Goal: Task Accomplishment & Management: Check status

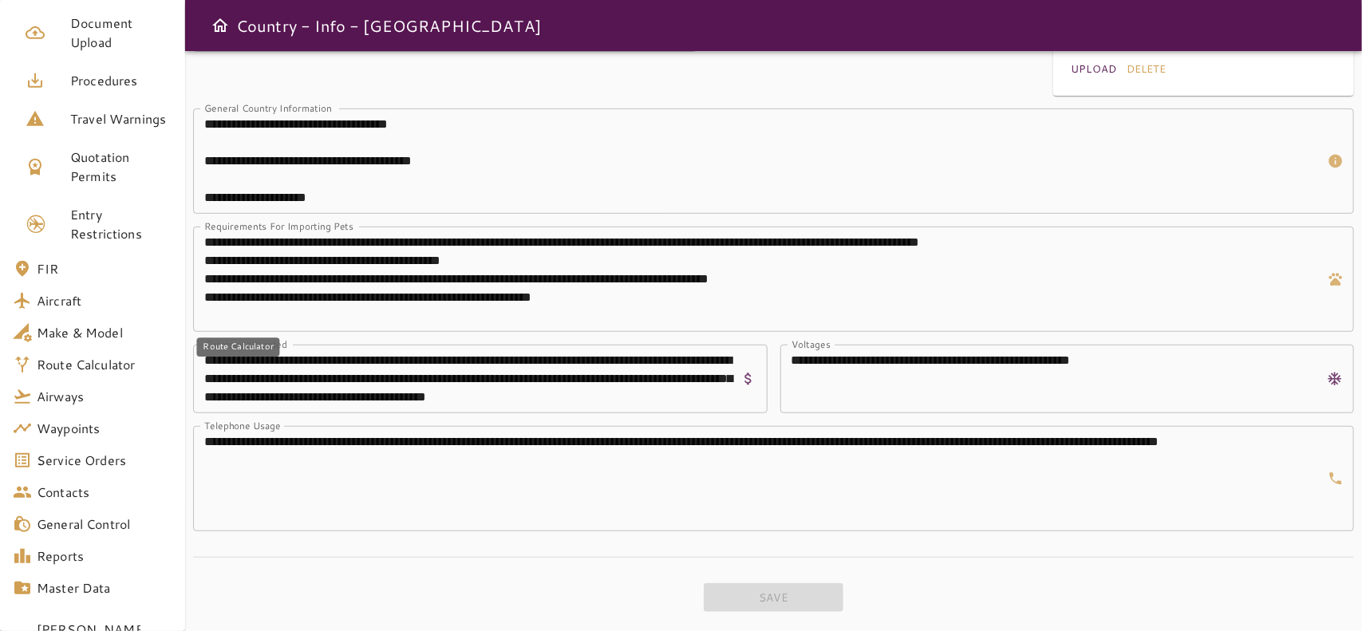
scroll to position [328, 0]
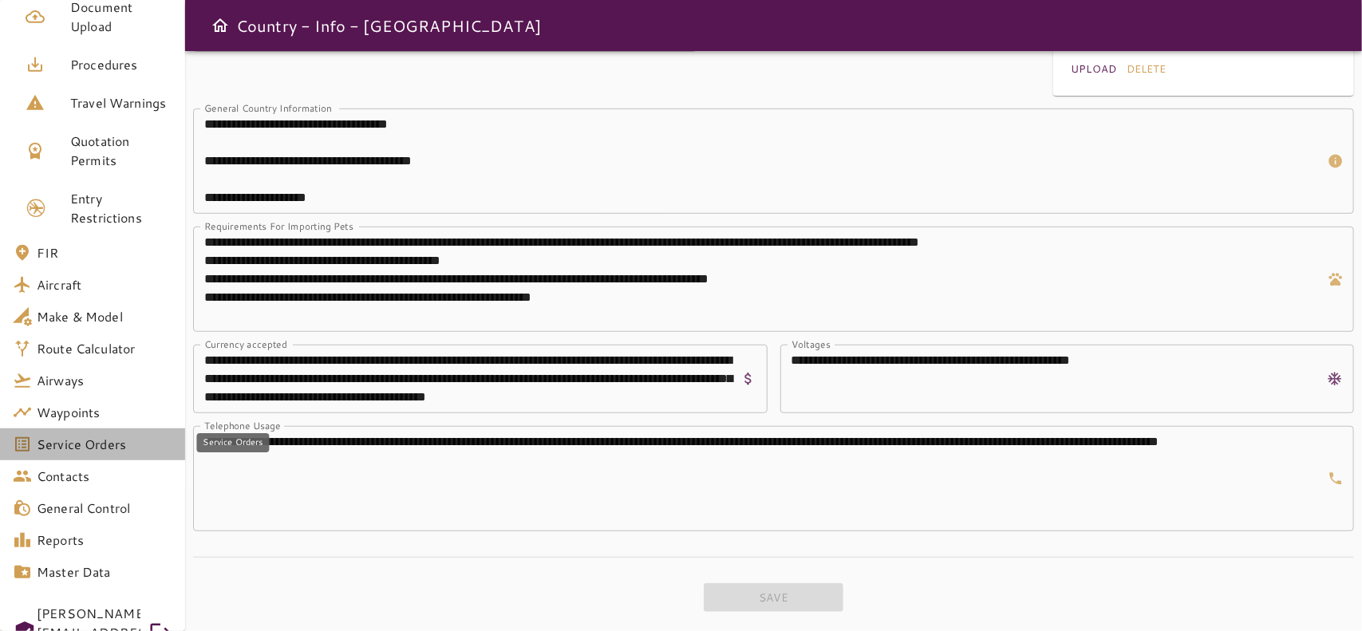
click at [97, 437] on span "Service Orders" at bounding box center [105, 444] width 136 height 19
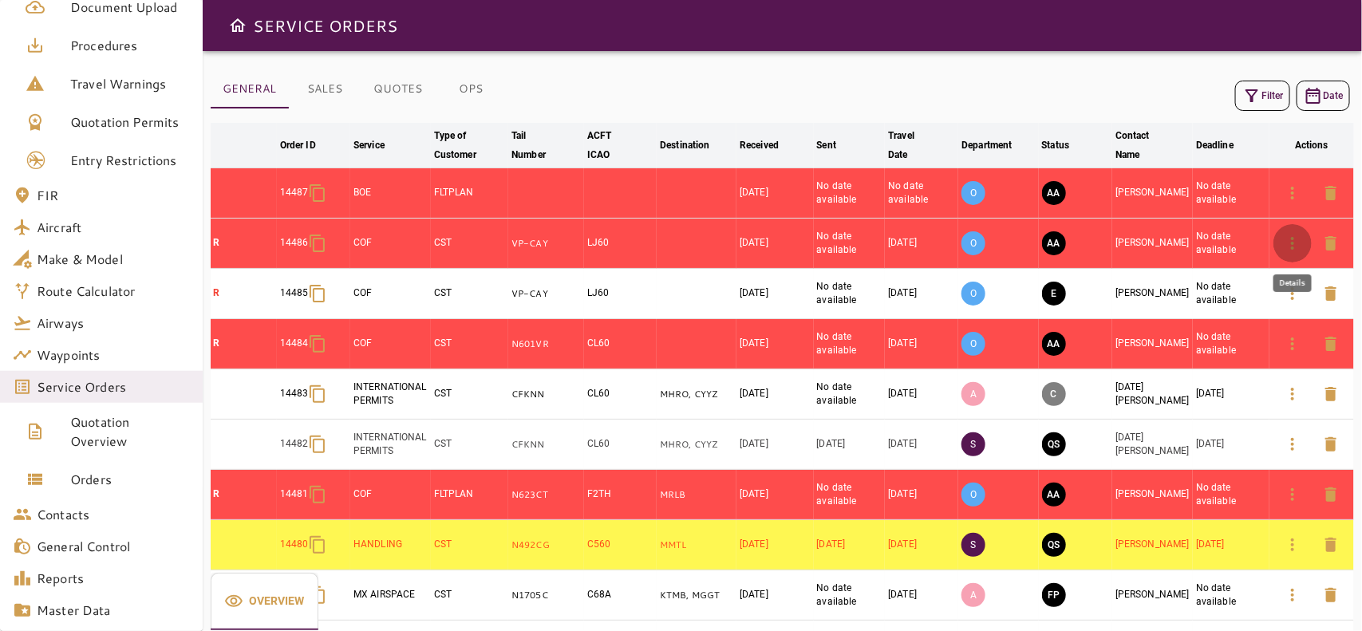
click at [1291, 244] on icon "button" at bounding box center [1292, 243] width 3 height 13
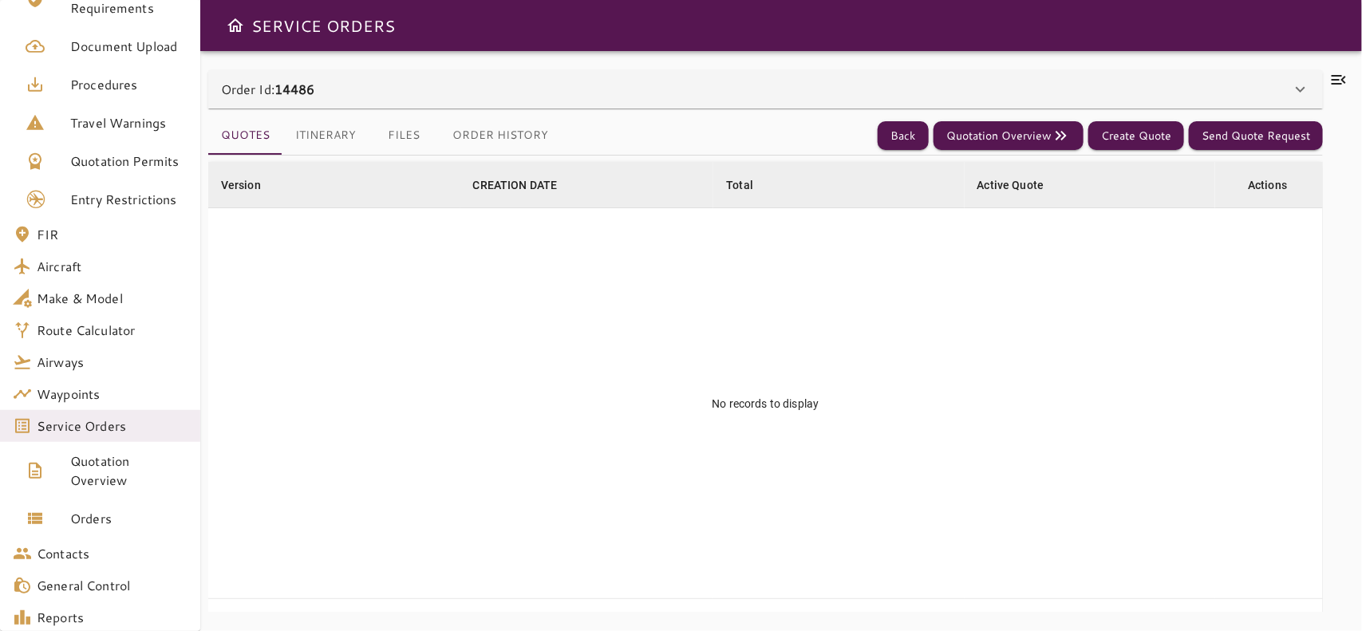
scroll to position [328, 0]
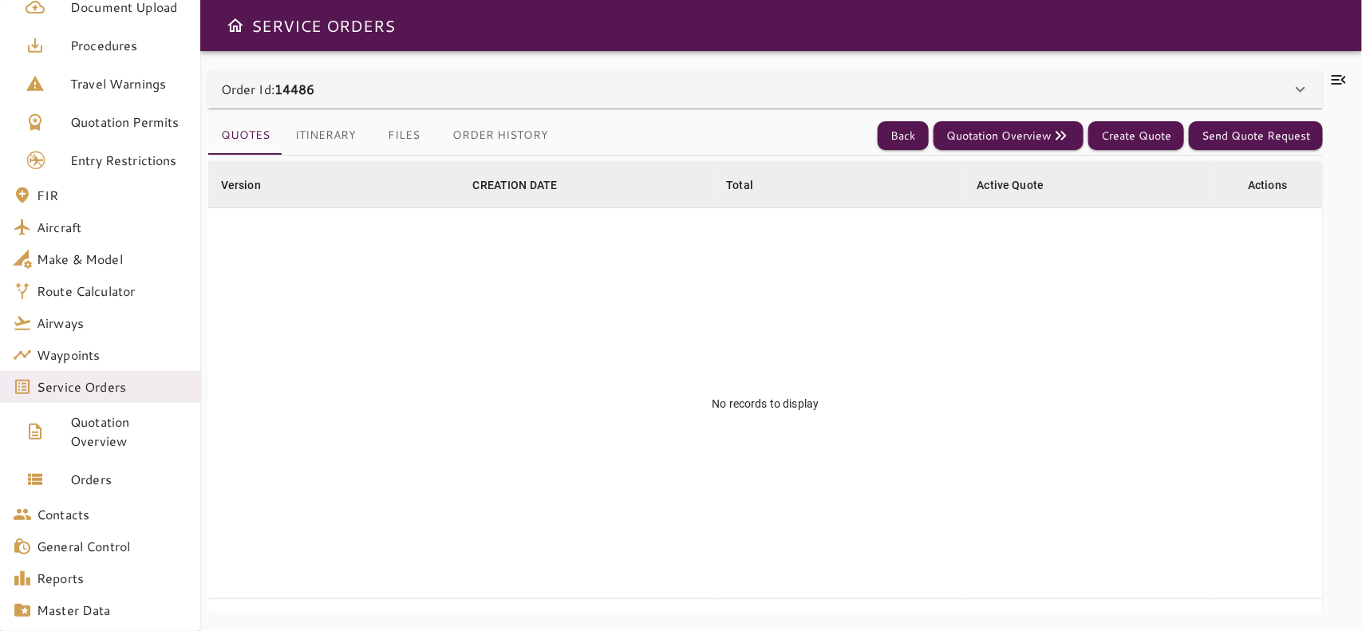
click at [693, 85] on div "Order Id: 14486" at bounding box center [756, 89] width 1070 height 19
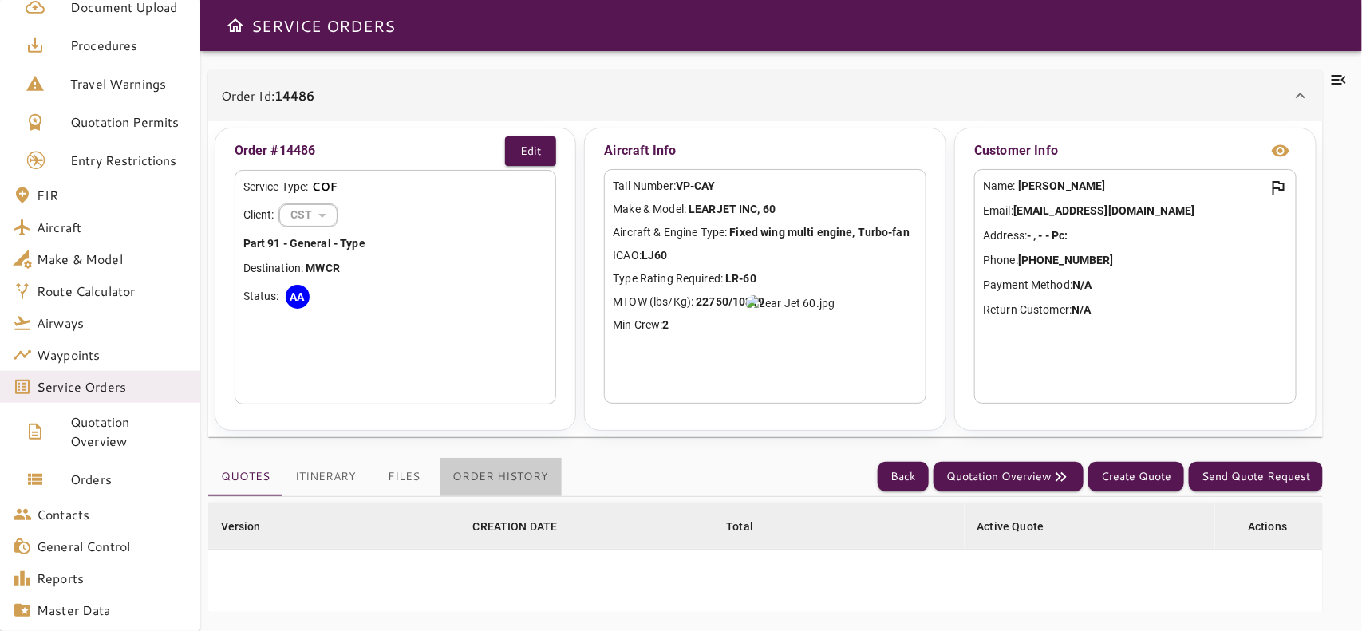
click at [503, 473] on button "Order History" at bounding box center [500, 477] width 121 height 38
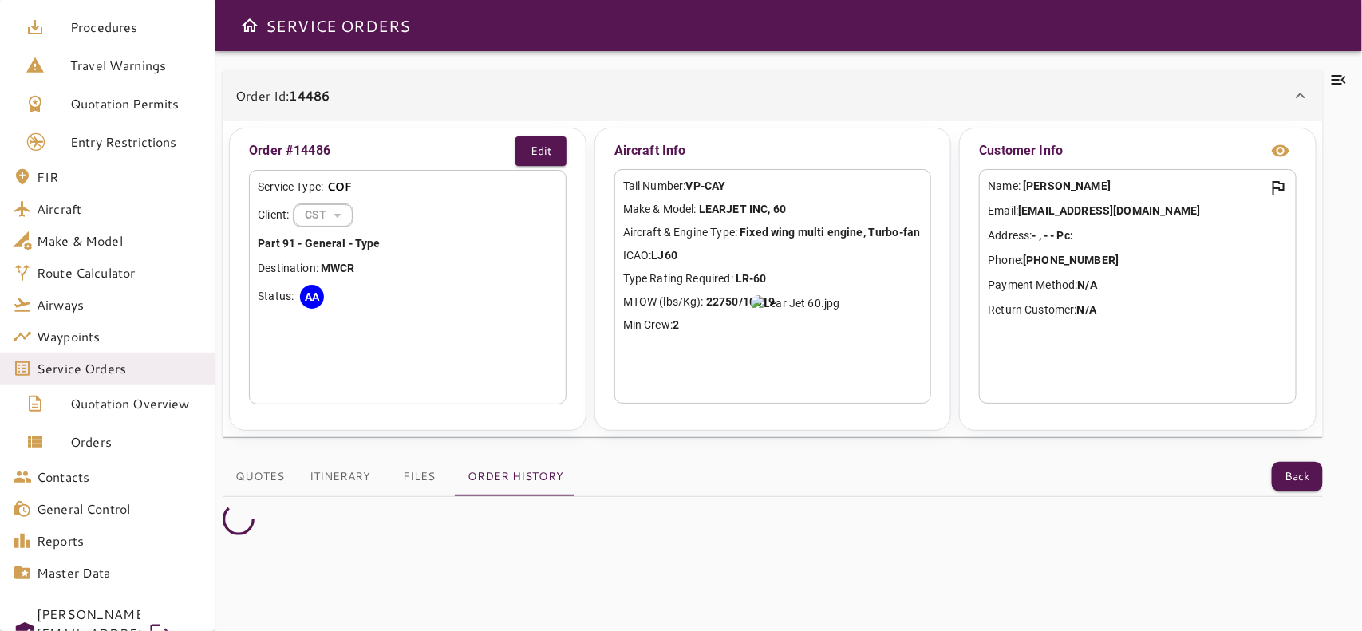
scroll to position [308, 0]
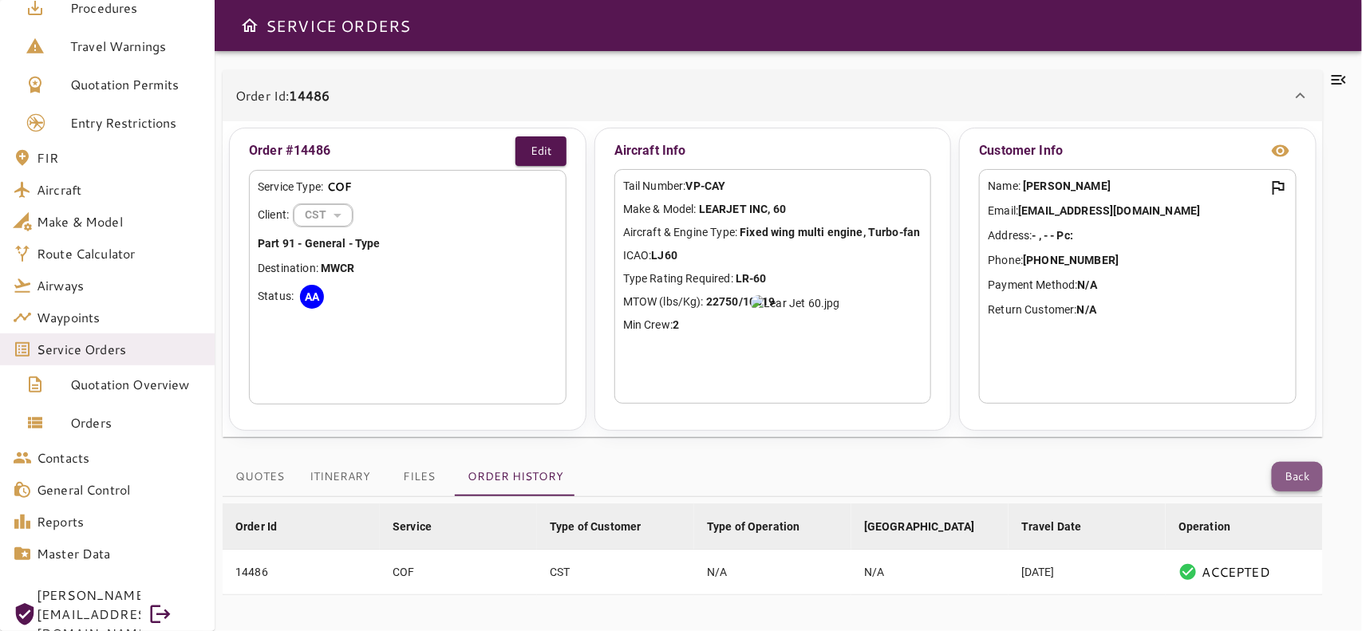
click at [1289, 476] on button "Back" at bounding box center [1297, 477] width 51 height 30
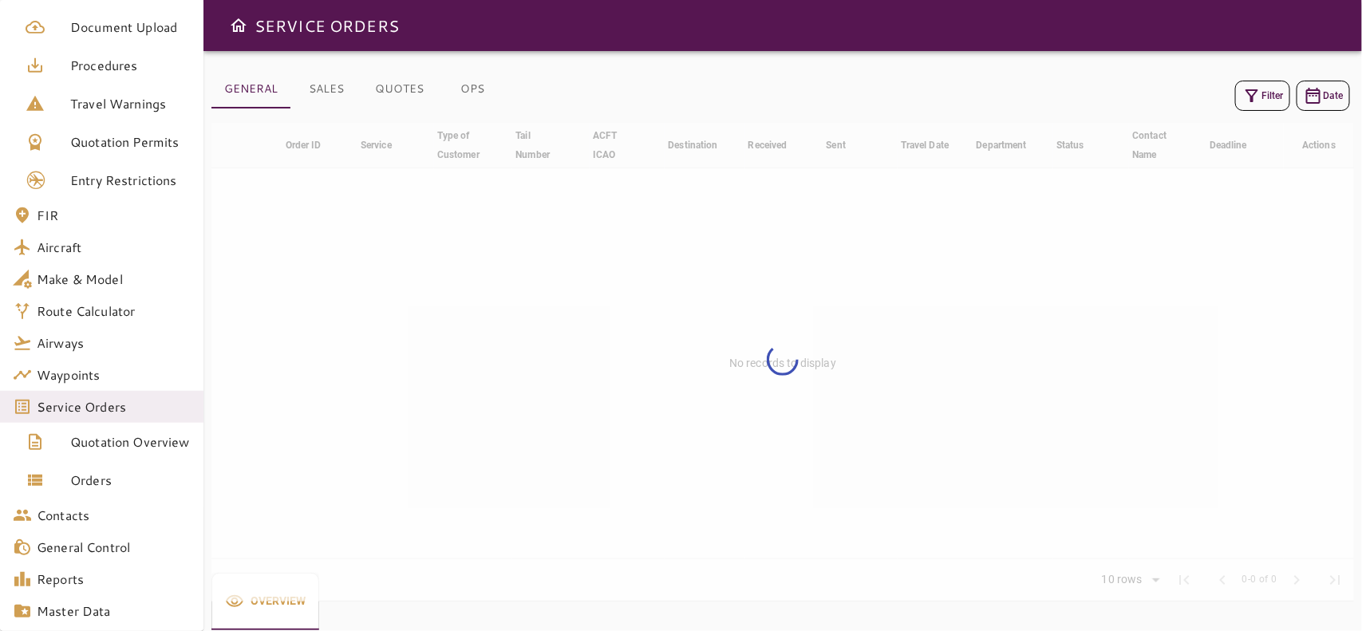
scroll to position [328, 0]
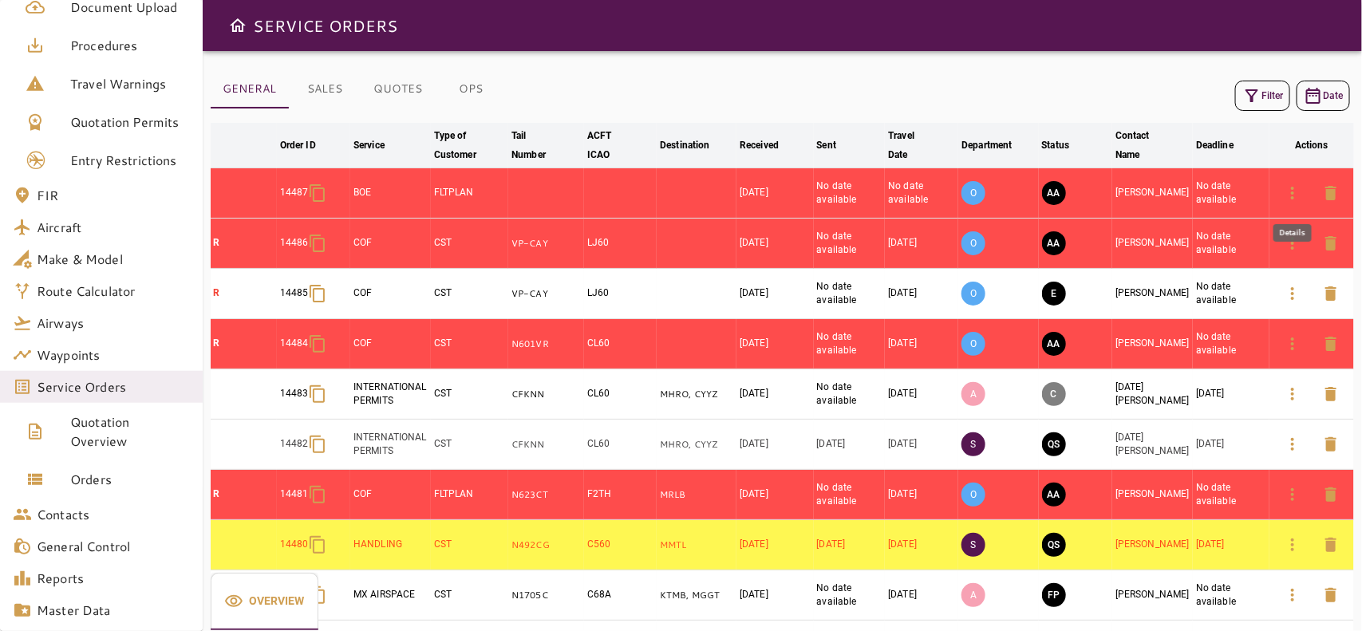
click at [1298, 192] on icon "button" at bounding box center [1292, 193] width 19 height 19
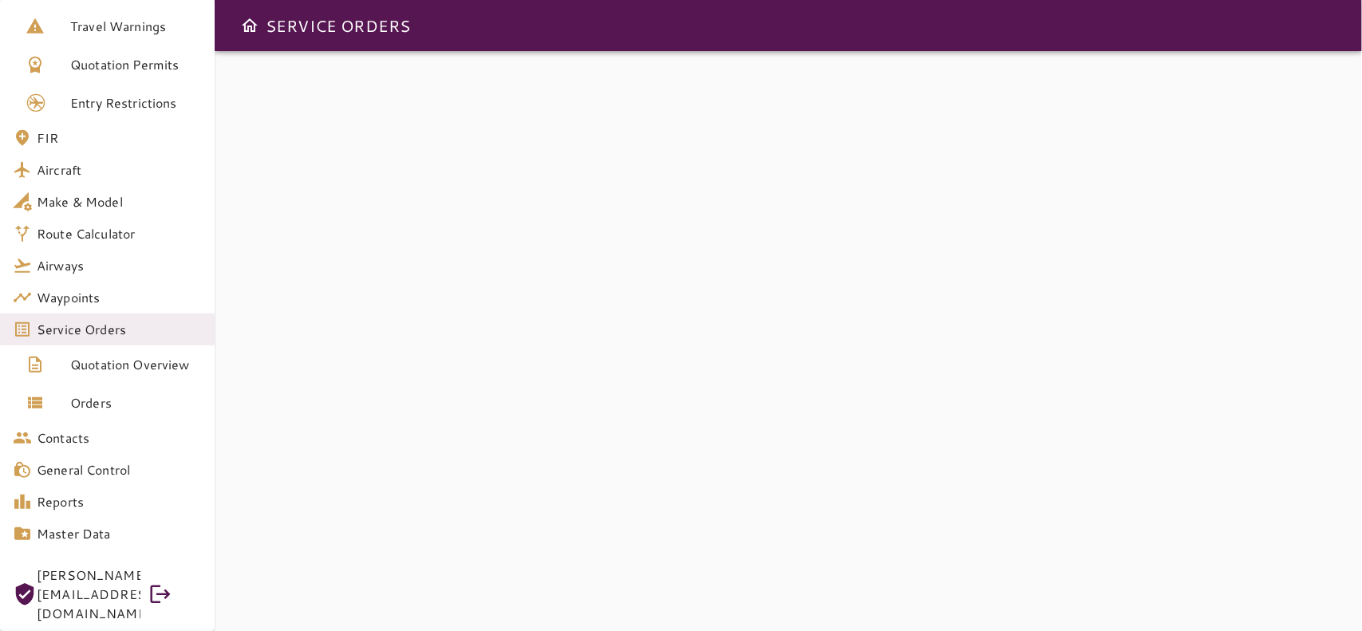
scroll to position [289, 0]
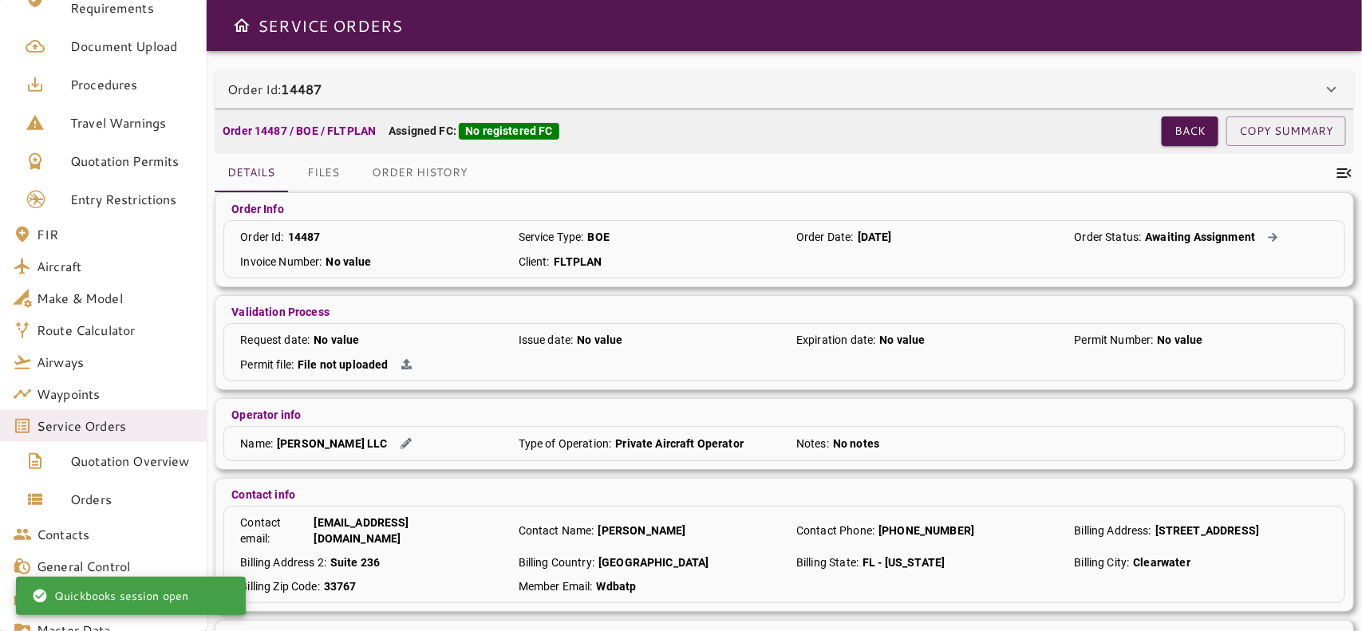
click at [692, 86] on div "Order Id: 14487" at bounding box center [774, 89] width 1095 height 19
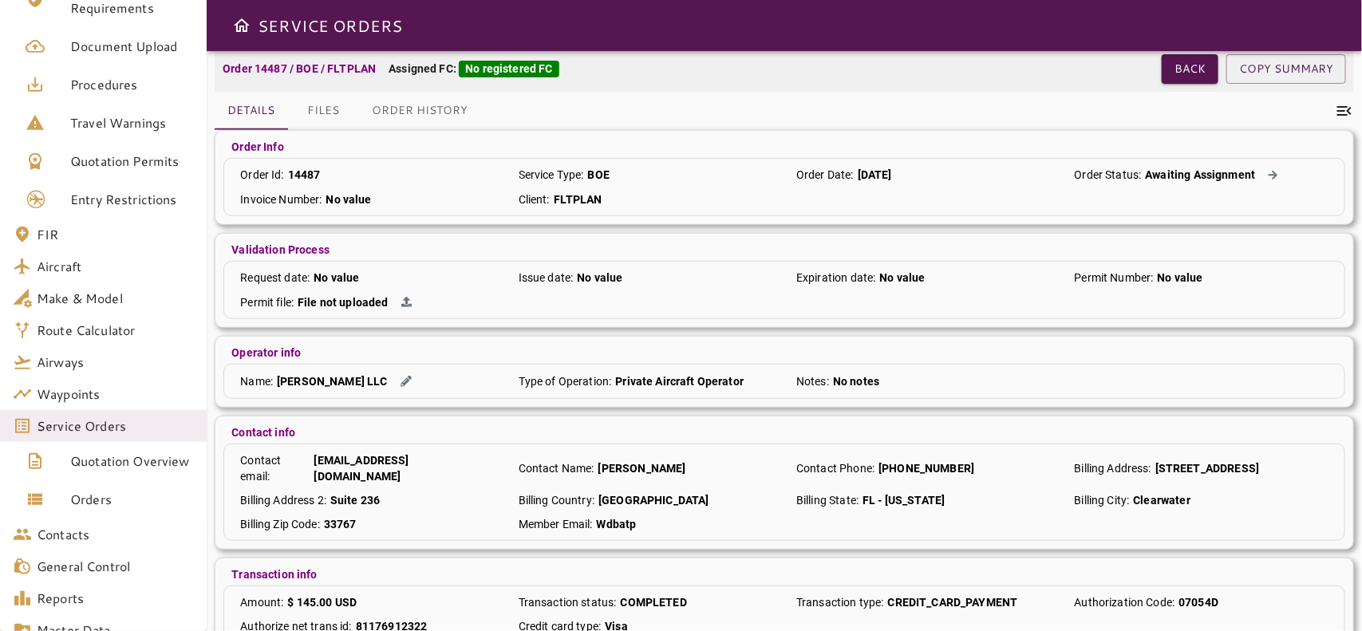
scroll to position [0, 0]
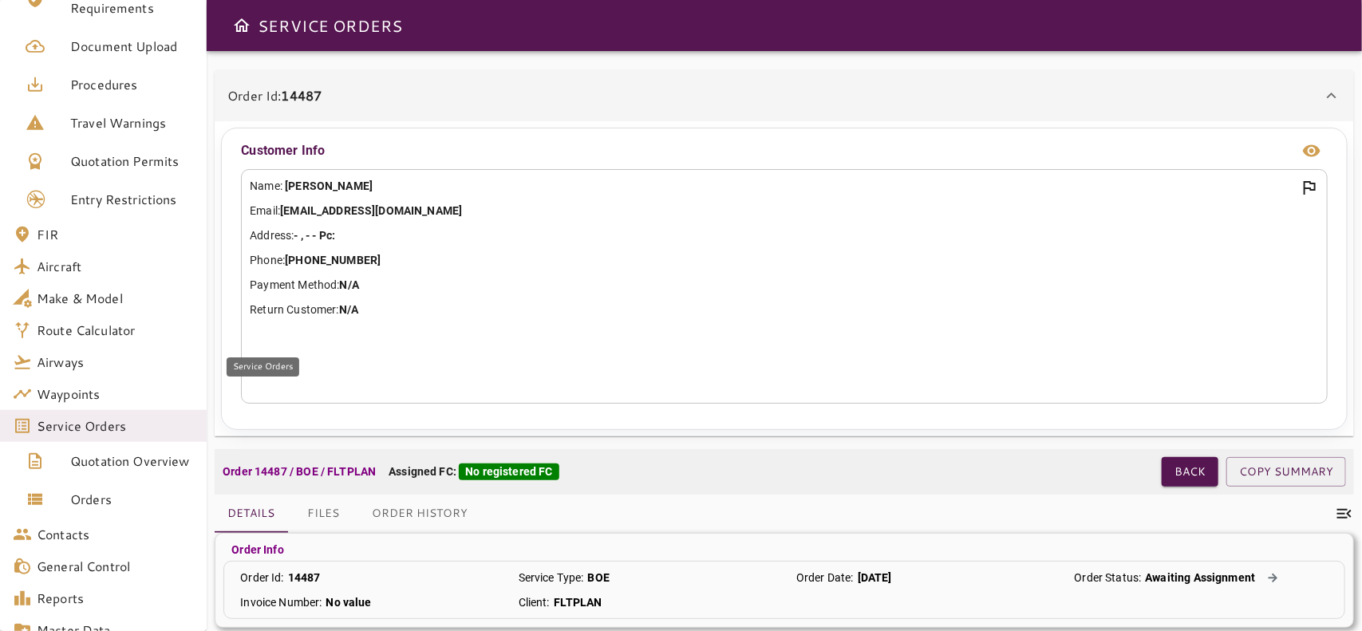
click at [105, 417] on span "Service Orders" at bounding box center [115, 426] width 157 height 19
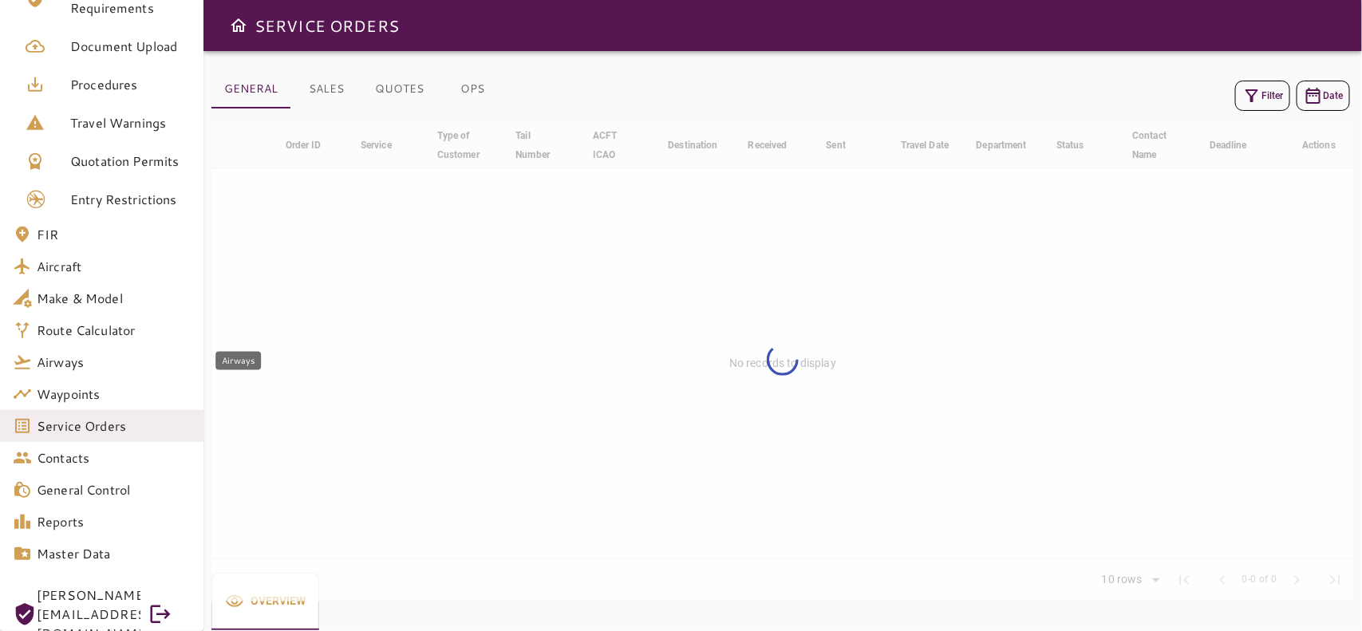
scroll to position [270, 0]
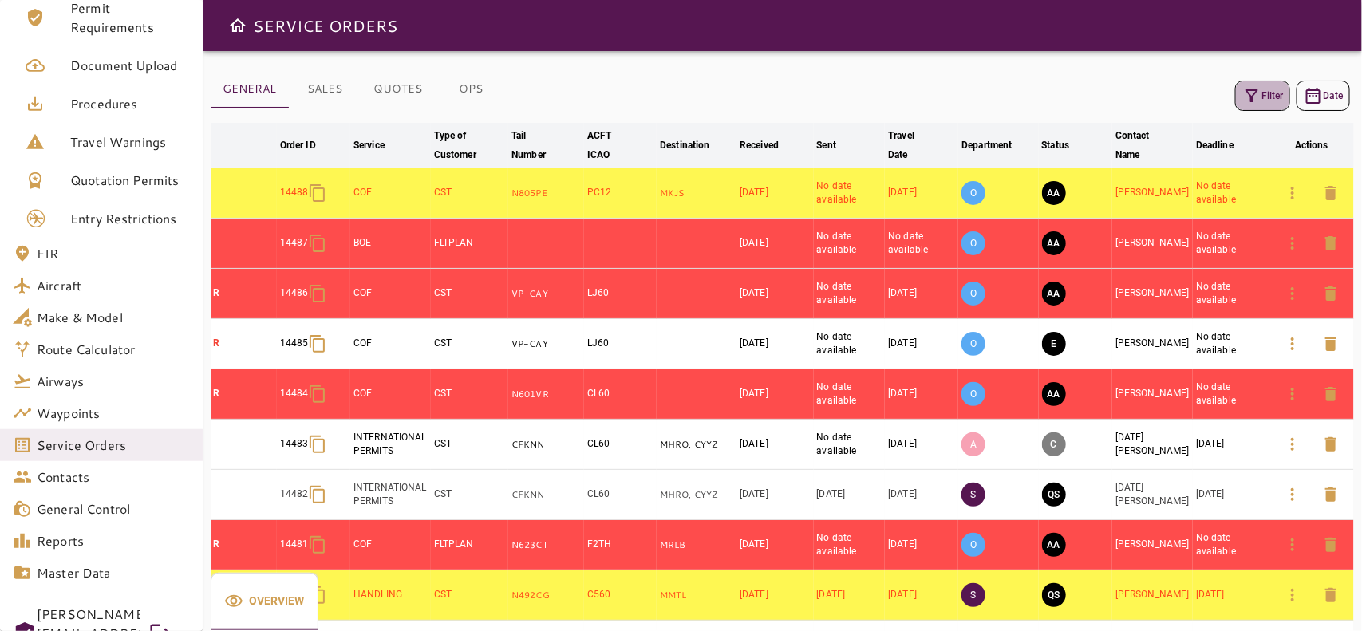
click at [1273, 90] on button "Filter" at bounding box center [1262, 96] width 55 height 30
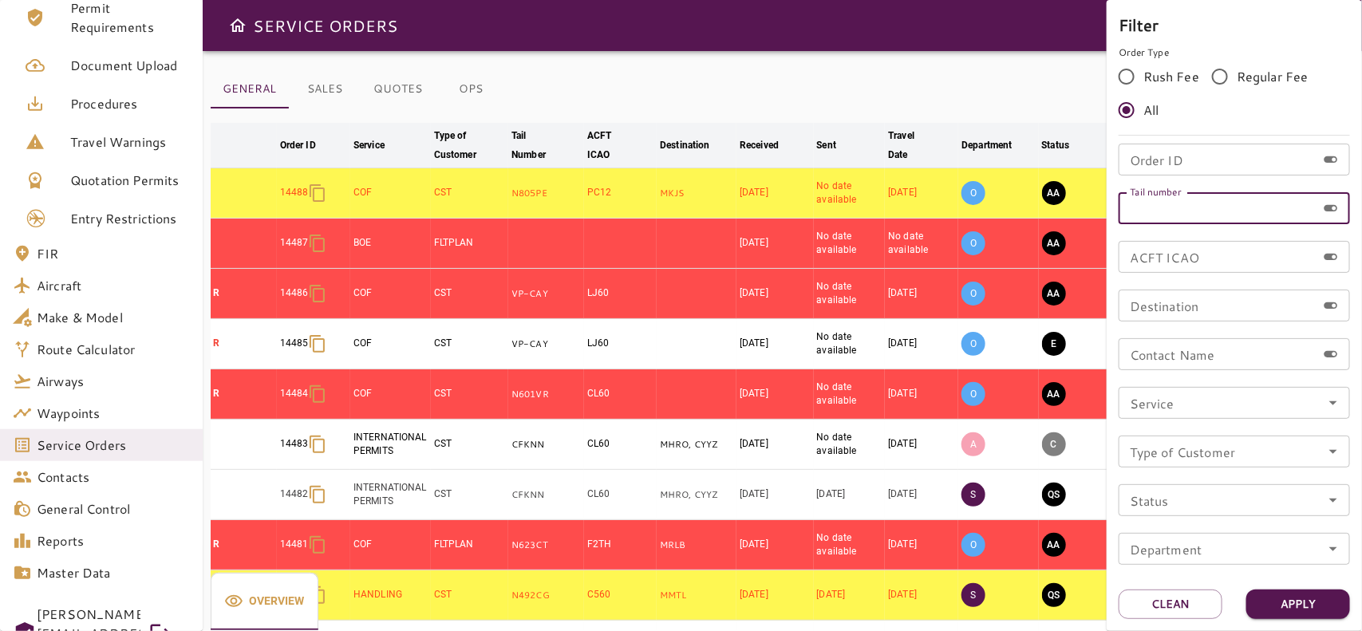
click at [1197, 207] on input "Tail number" at bounding box center [1218, 208] width 198 height 32
paste input "******"
type input "******"
click at [1306, 605] on button "Apply" at bounding box center [1298, 605] width 104 height 30
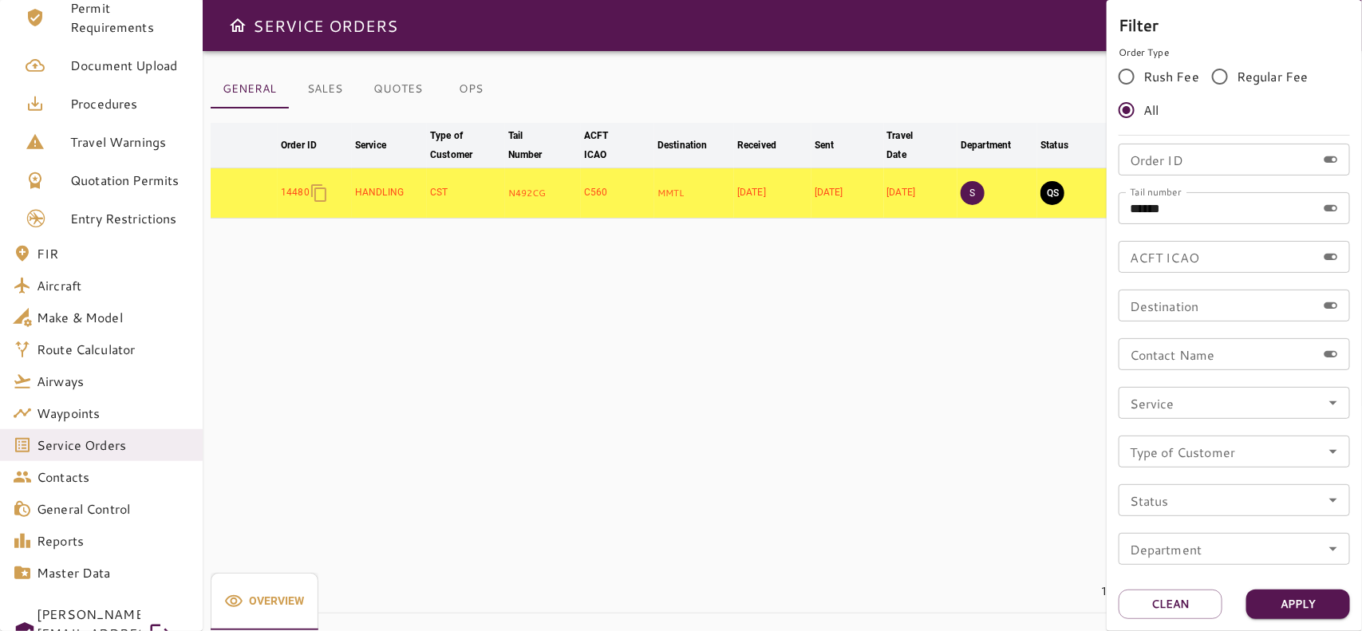
click at [958, 376] on div at bounding box center [681, 315] width 1362 height 631
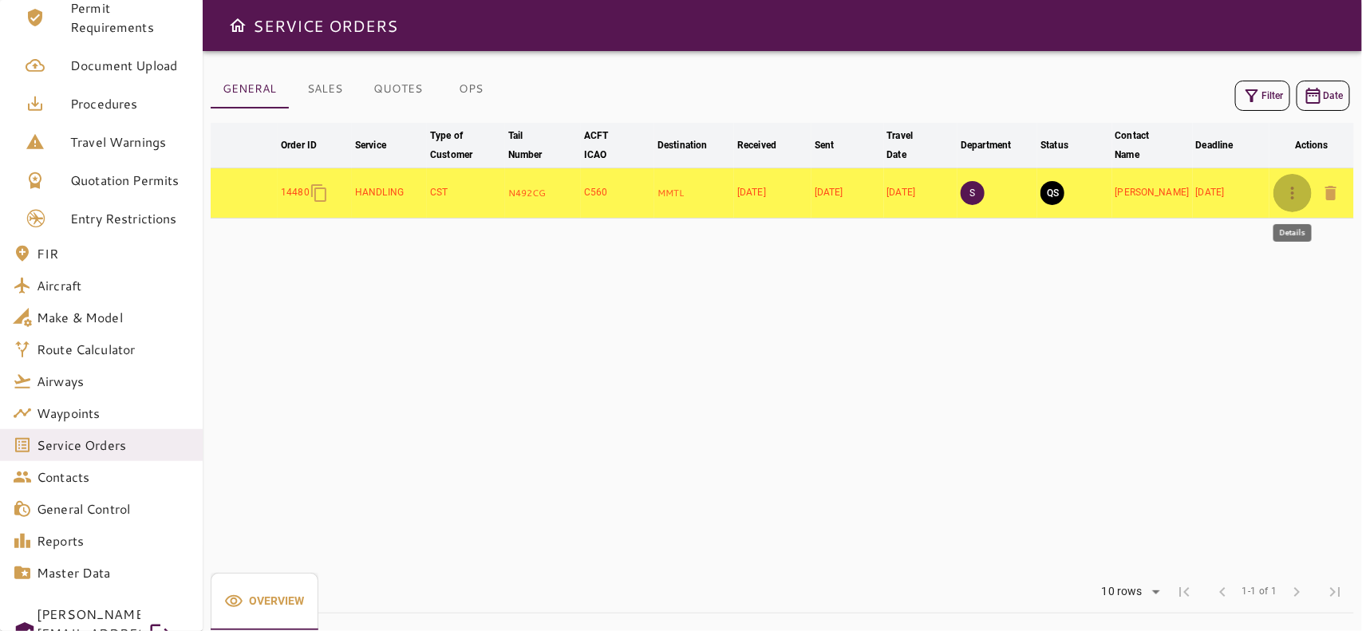
click at [1281, 200] on button "button" at bounding box center [1293, 193] width 38 height 38
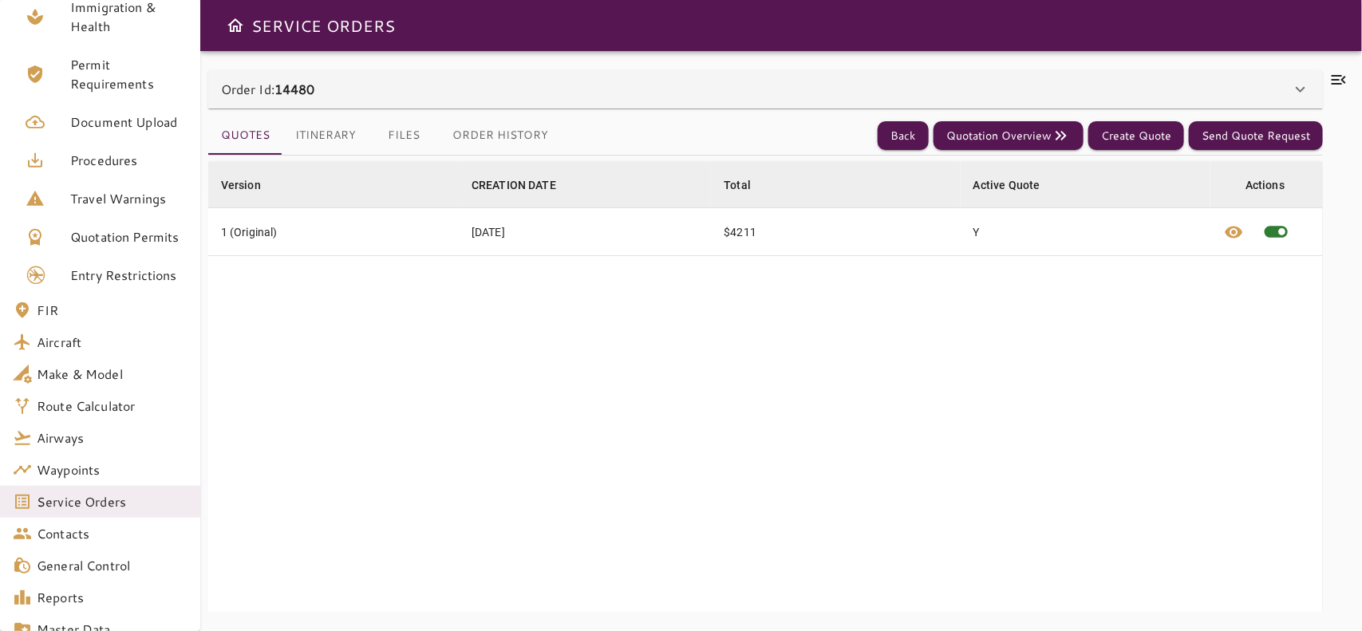
scroll to position [270, 0]
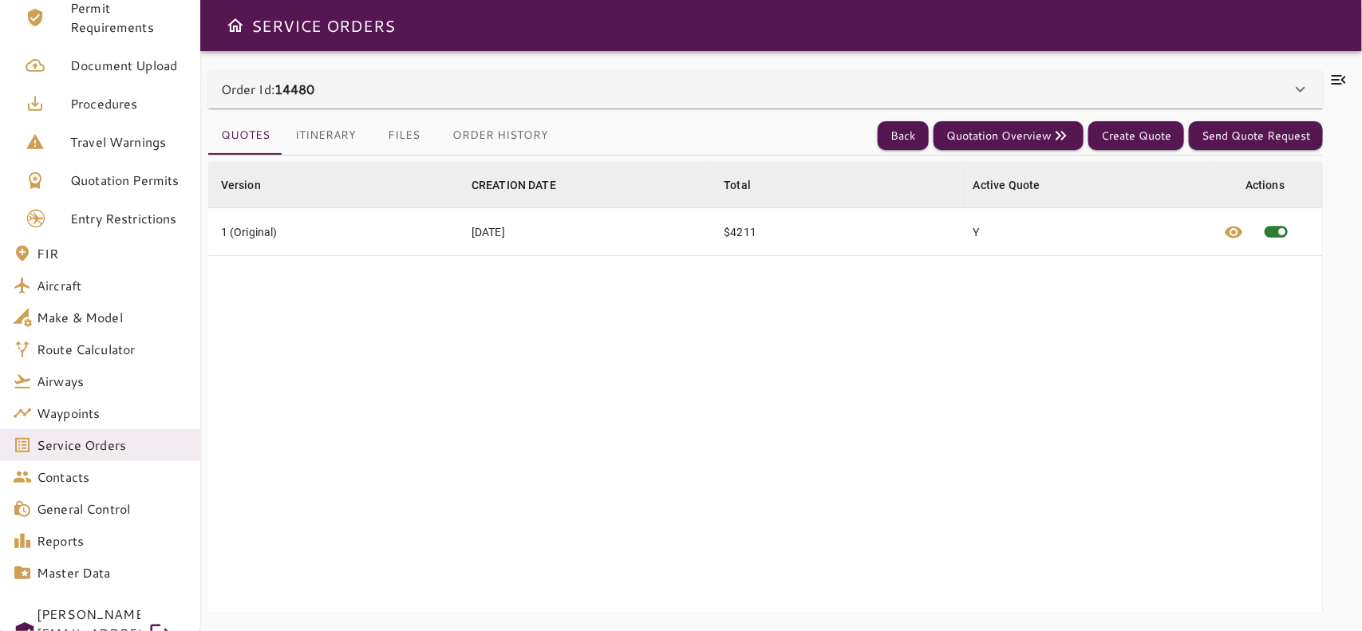
click at [1334, 74] on icon at bounding box center [1338, 79] width 19 height 19
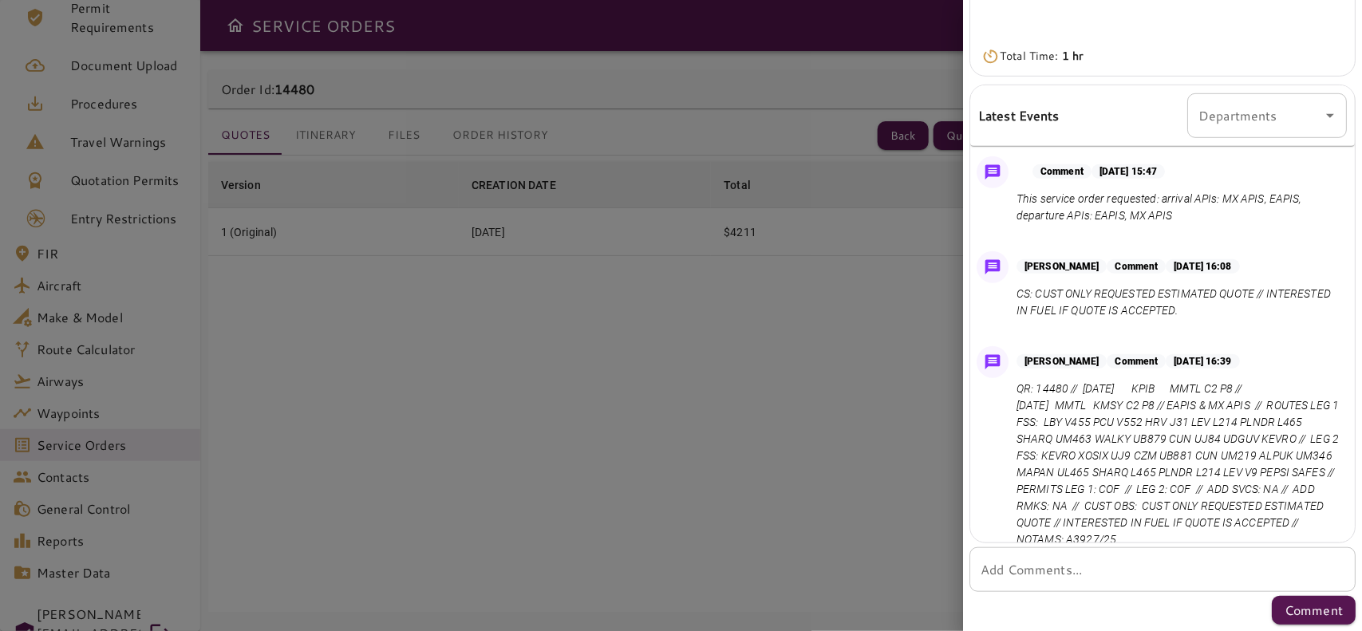
scroll to position [338, 0]
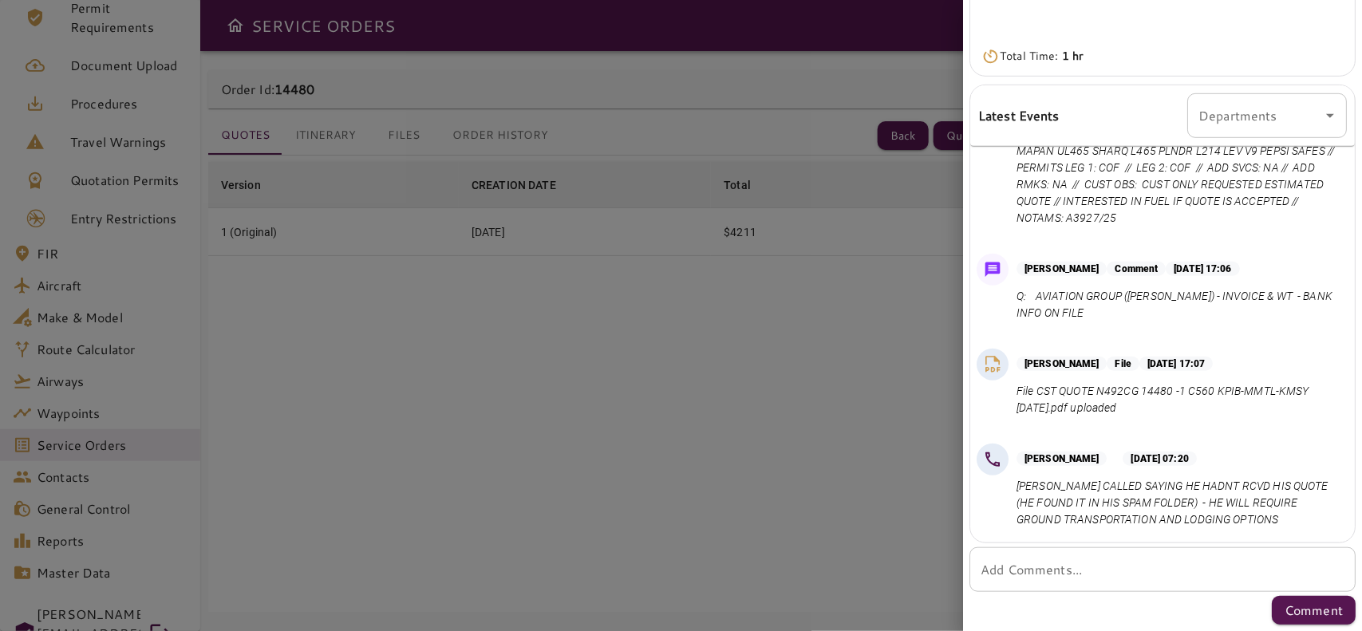
click at [1130, 509] on p "[PERSON_NAME] CALLED SAYING HE HADNT RCVD HIS QUOTE (HE FOUND IT IN HIS SPAM FO…" at bounding box center [1179, 503] width 324 height 50
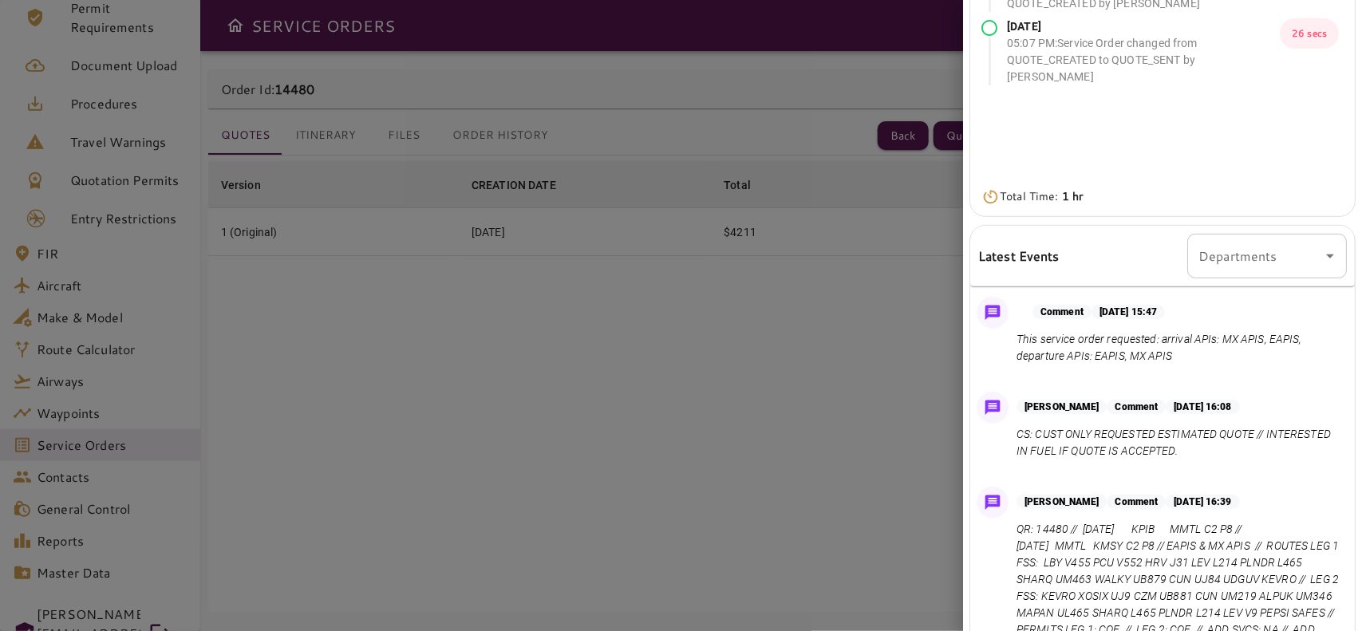
scroll to position [0, 0]
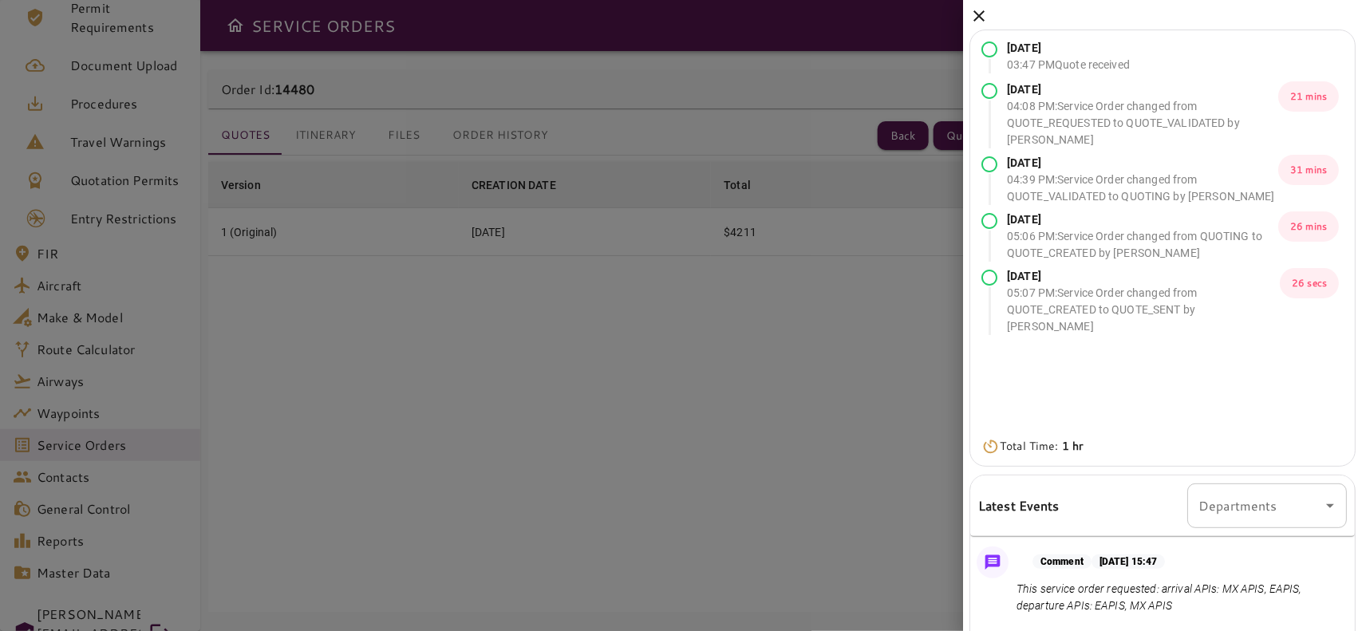
click at [579, 346] on div at bounding box center [681, 315] width 1362 height 631
click at [567, 102] on div at bounding box center [681, 315] width 1362 height 631
click at [974, 6] on icon at bounding box center [979, 15] width 19 height 19
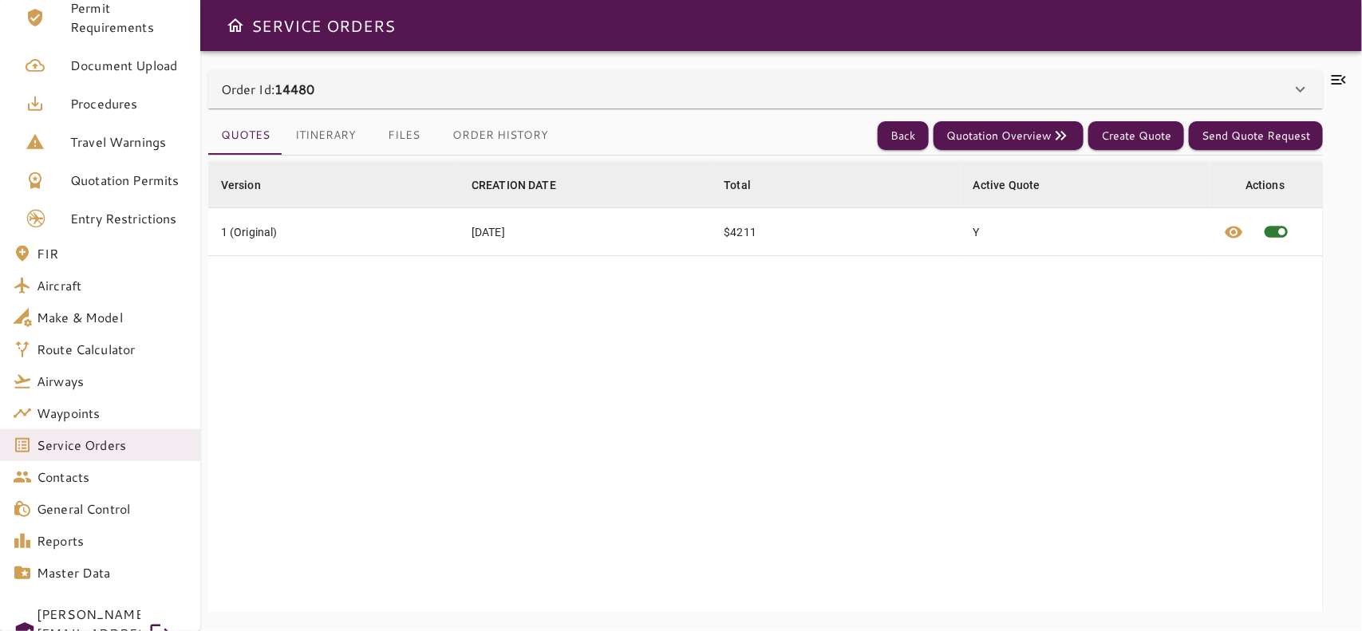
click at [863, 97] on div "Order Id: 14480" at bounding box center [756, 89] width 1070 height 19
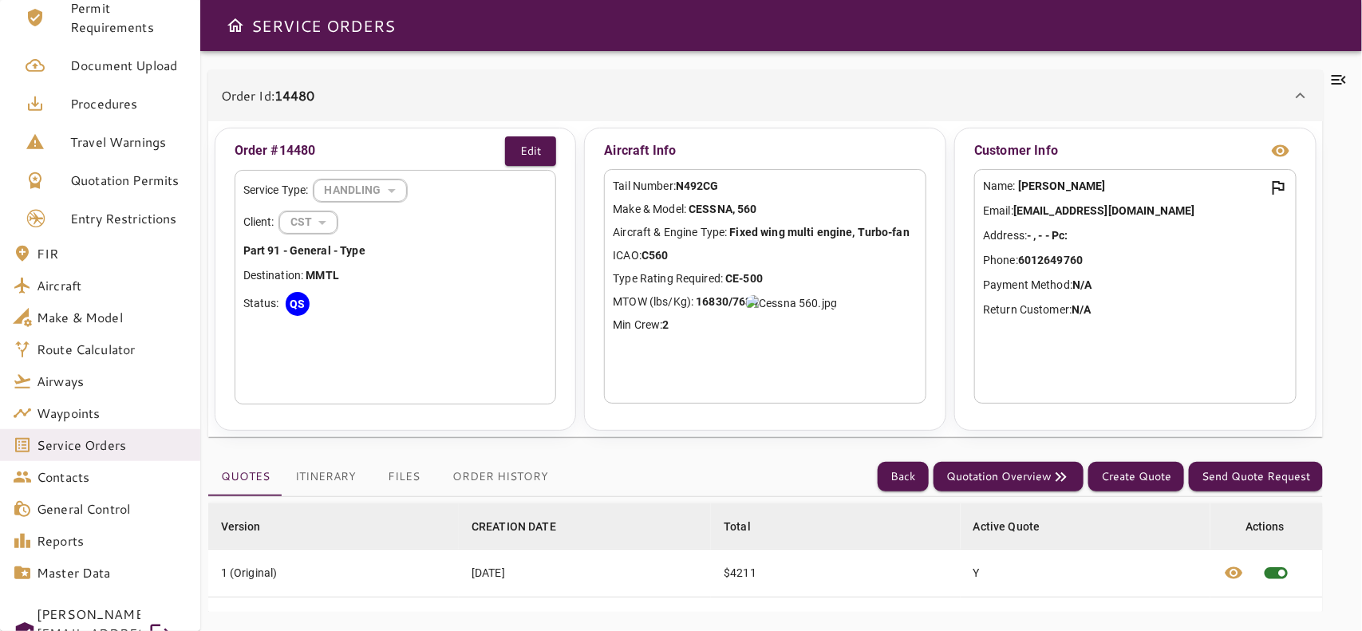
click at [863, 97] on div "Order Id: 14480" at bounding box center [756, 95] width 1070 height 19
